Goal: Navigation & Orientation: Go to known website

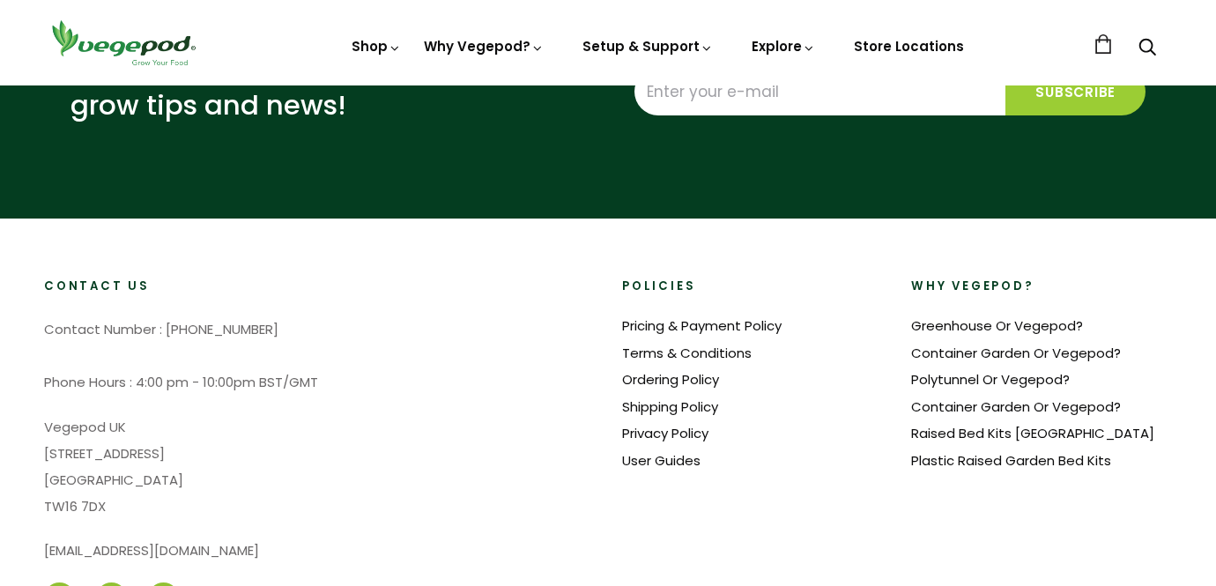
scroll to position [4366, 0]
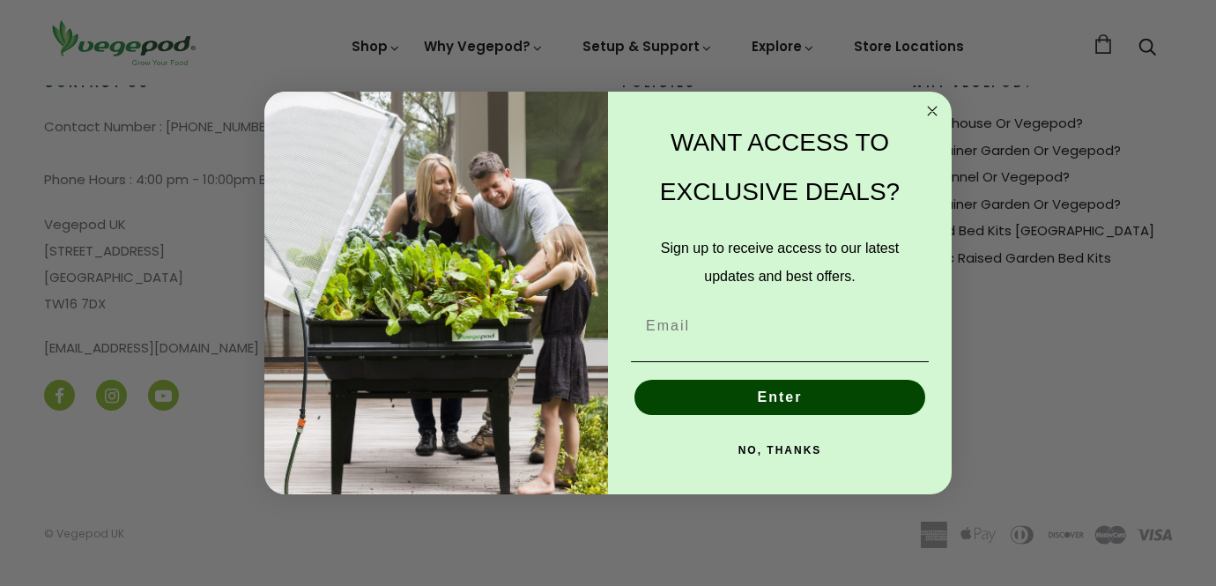
click at [255, 251] on div "Close dialog WANT ACCESS TO EXCLUSIVE DEALS? Sign up to receive access to our l…" at bounding box center [608, 293] width 1216 height 586
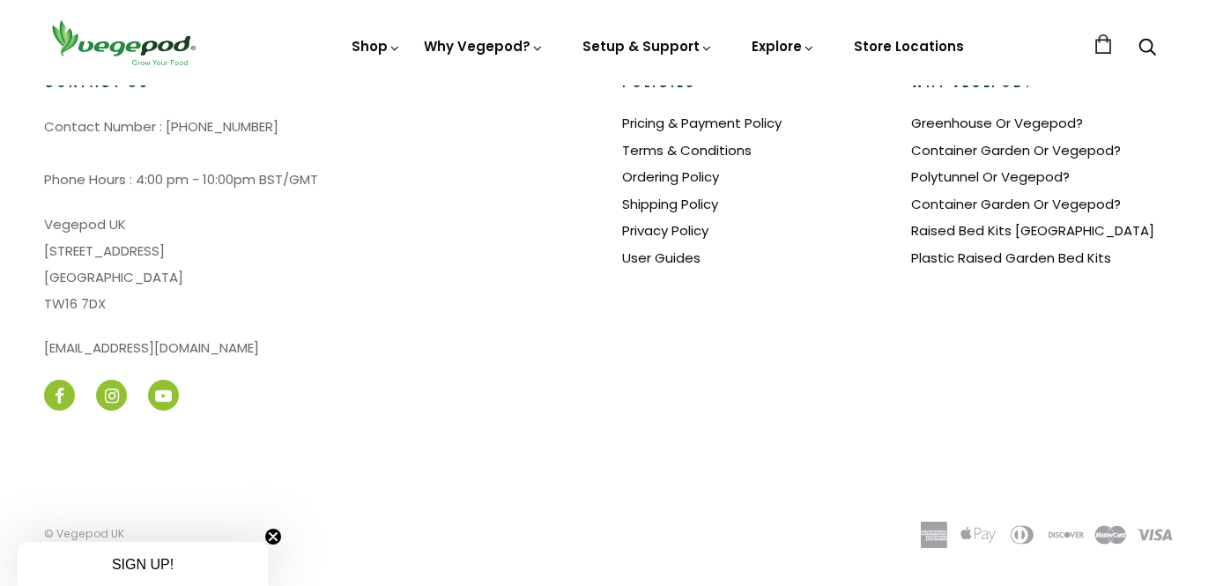
scroll to position [0, 289]
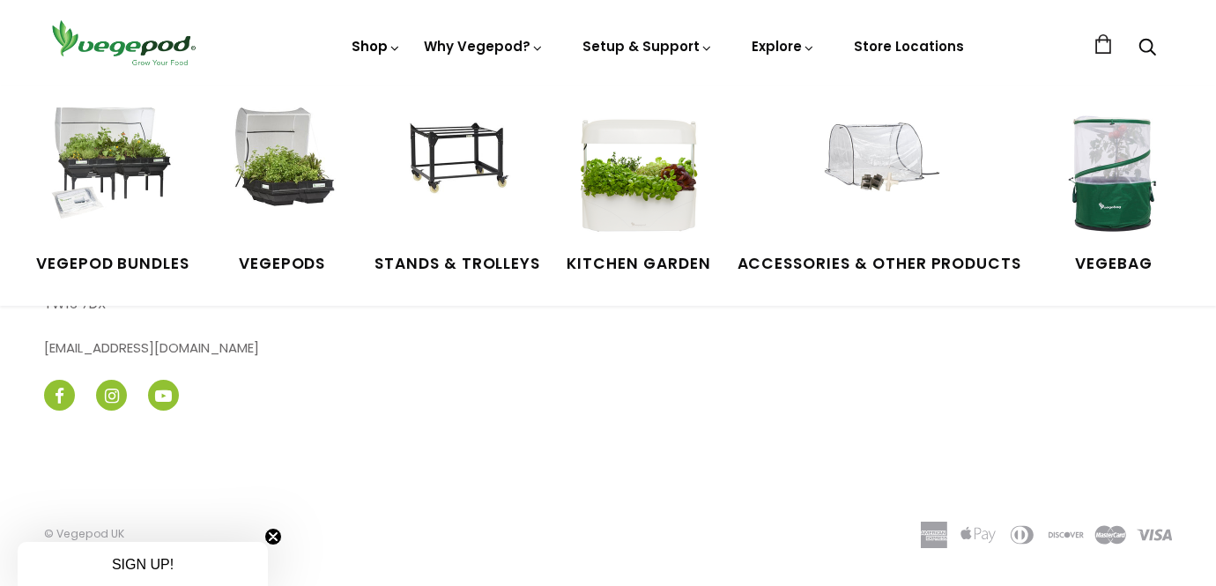
click at [377, 46] on link "Shop" at bounding box center [376, 71] width 49 height 68
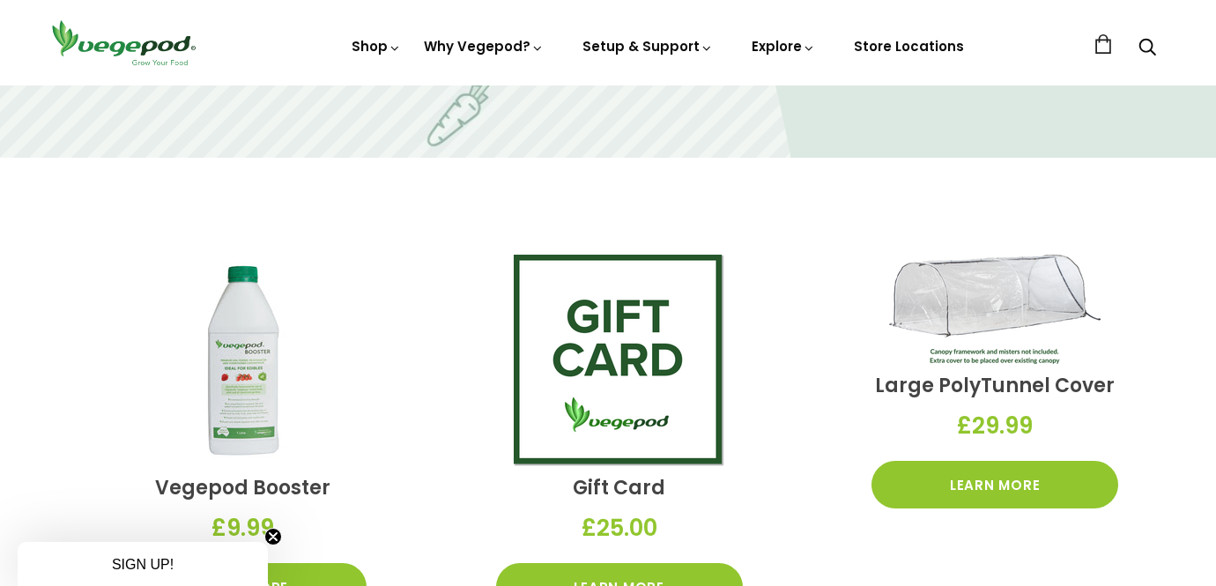
scroll to position [3732, 0]
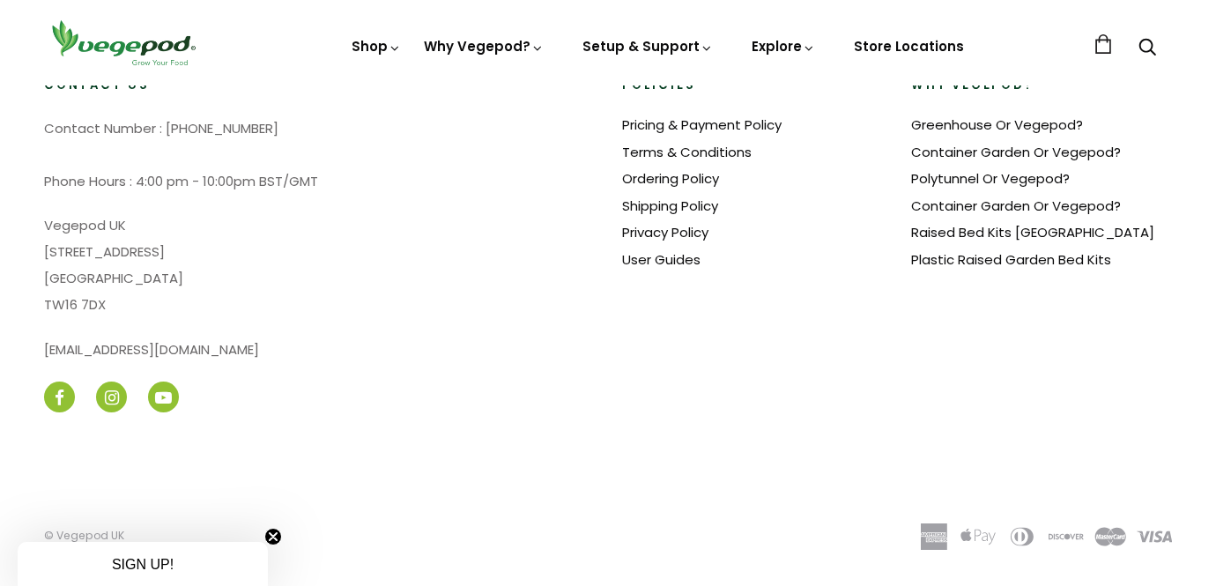
drag, startPoint x: 299, startPoint y: 132, endPoint x: 194, endPoint y: 128, distance: 105.0
click at [194, 128] on p "Contact Number : +44 808 304 0461 Phone Hours : 4:00 pm - 10:00pm BST/GMT" at bounding box center [319, 154] width 550 height 79
copy p "808 304 0461"
click at [151, 47] on img at bounding box center [123, 43] width 159 height 50
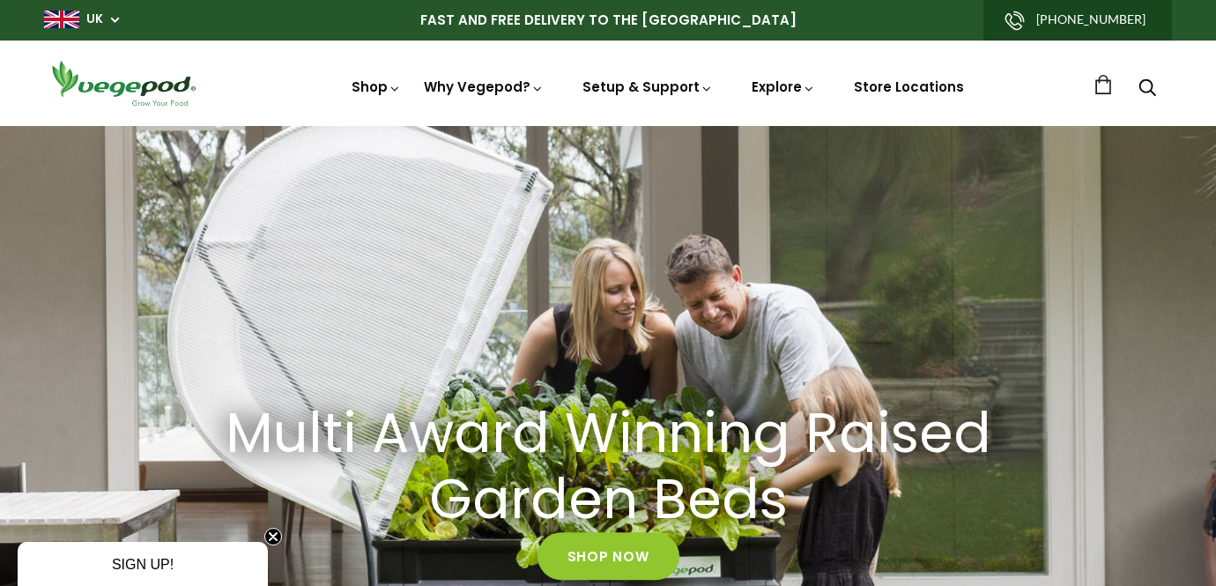
scroll to position [0, 579]
